Goal: Navigation & Orientation: Find specific page/section

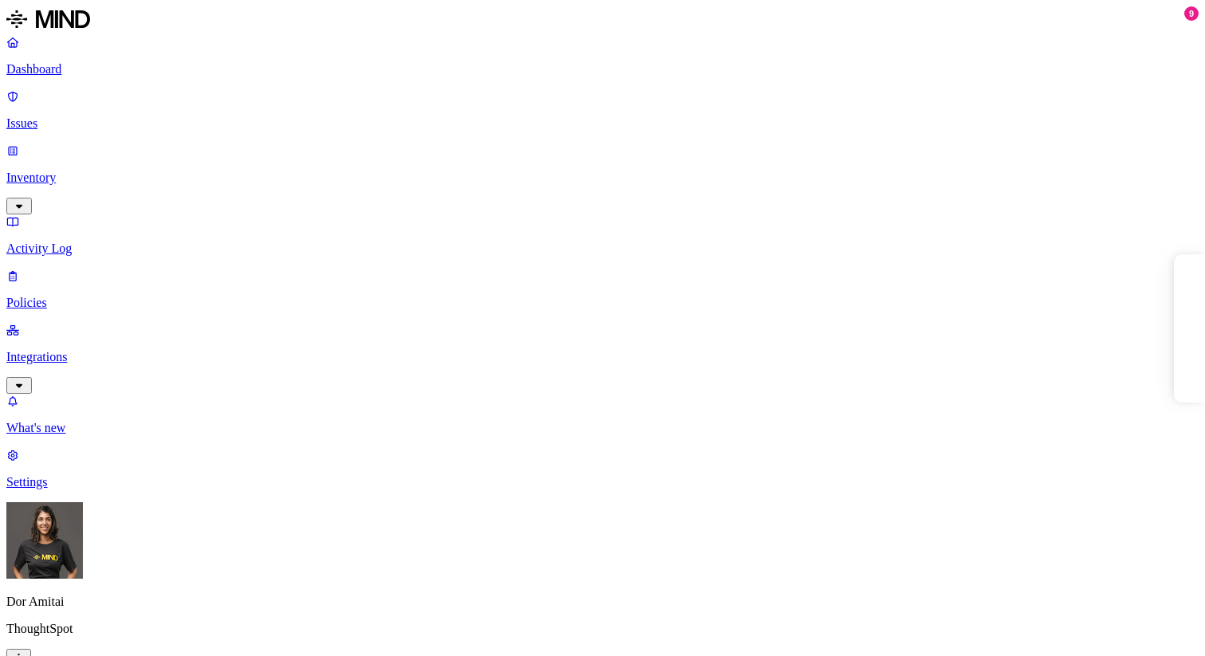
click at [53, 59] on link "Dashboard" at bounding box center [602, 55] width 1192 height 41
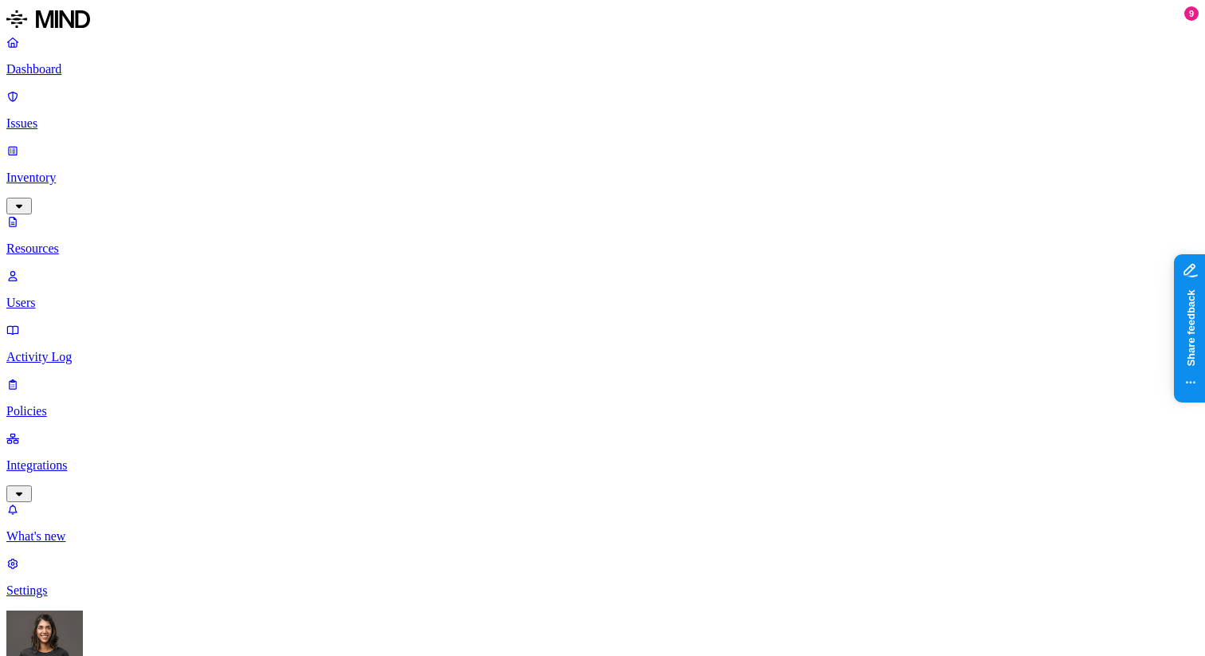
click at [61, 61] on link "Dashboard" at bounding box center [602, 55] width 1192 height 41
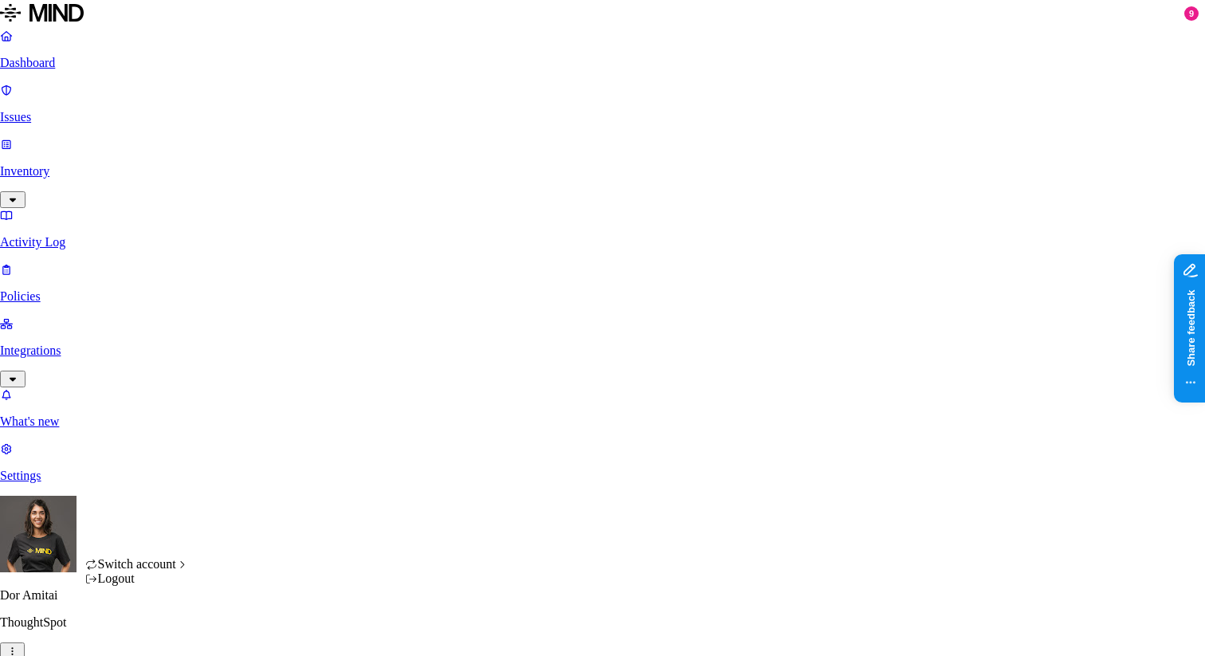
click at [244, 425] on span "ACME" at bounding box center [234, 419] width 37 height 14
